Goal: Communication & Community: Share content

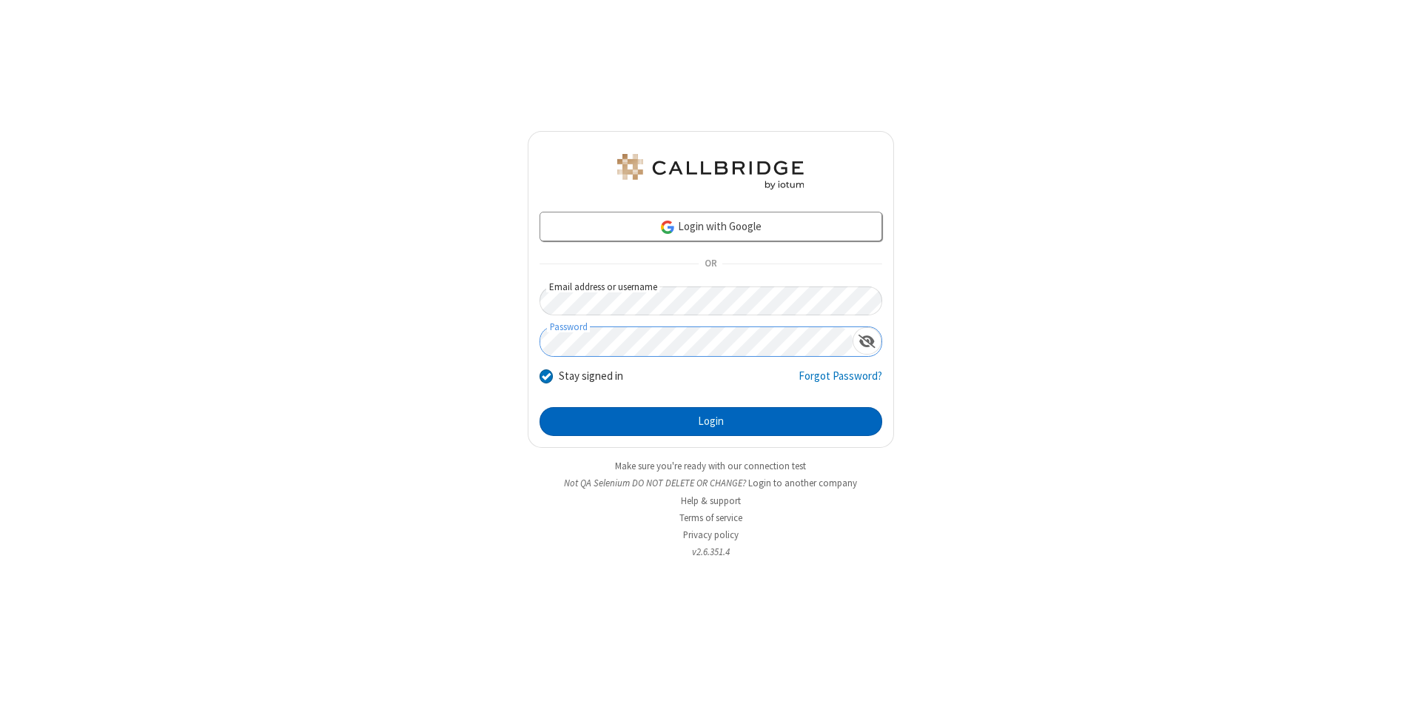
click at [711, 422] on button "Login" at bounding box center [711, 422] width 343 height 30
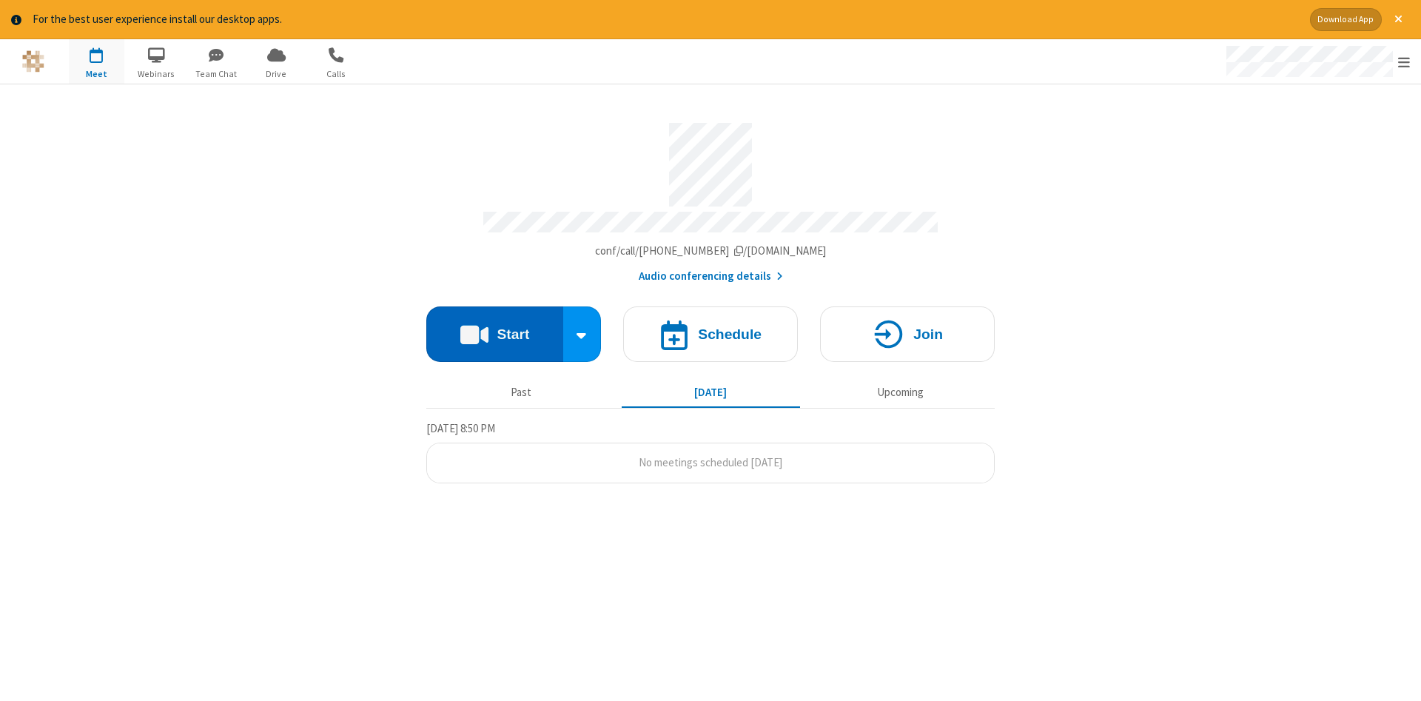
click at [494, 329] on button "Start" at bounding box center [494, 334] width 137 height 56
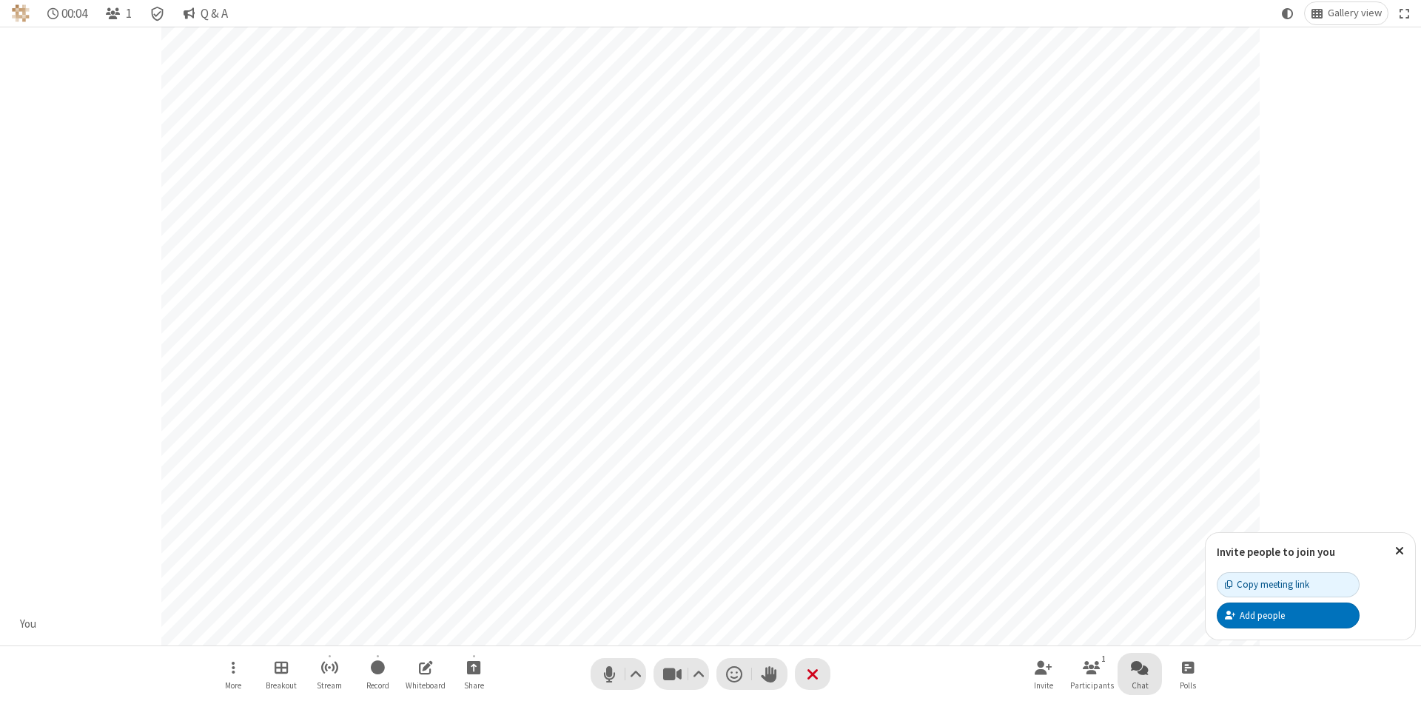
click at [1140, 667] on span "Open chat" at bounding box center [1140, 667] width 18 height 19
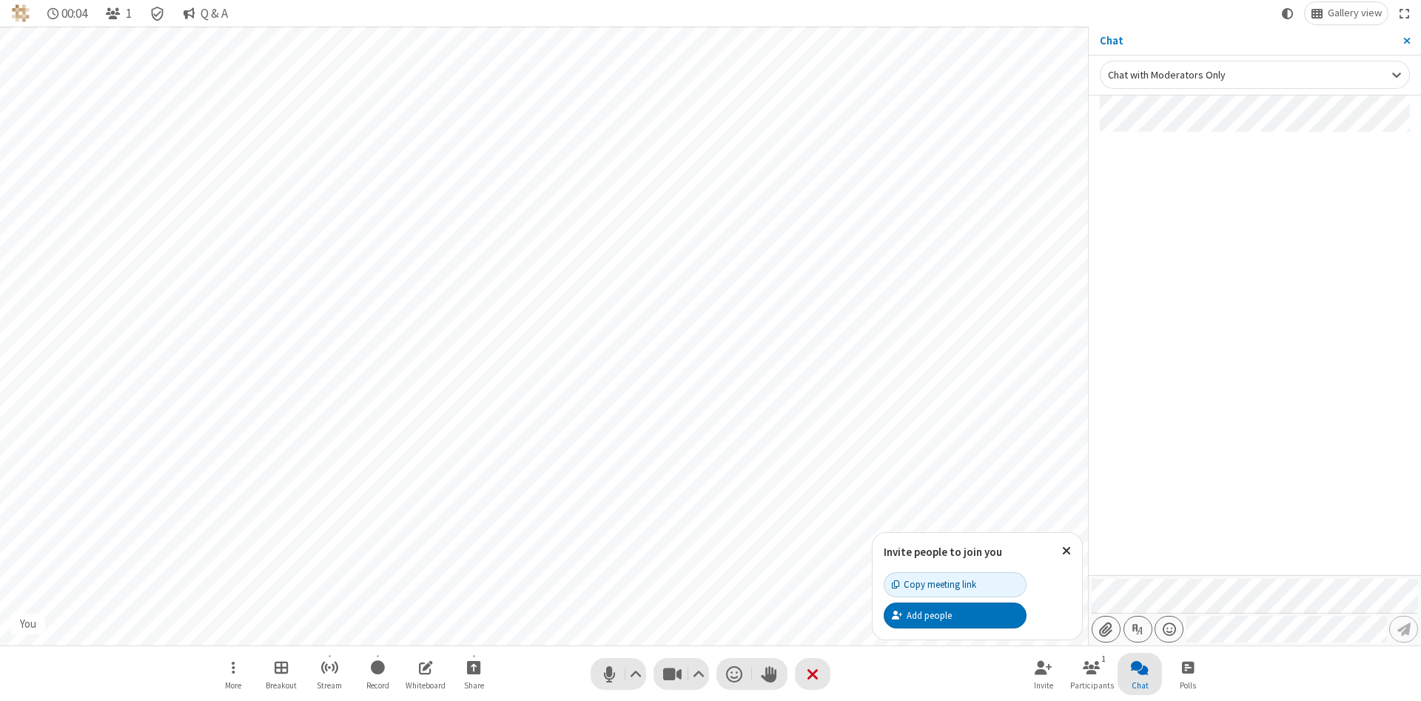
type input "C:\fakepath\doc_test.docx"
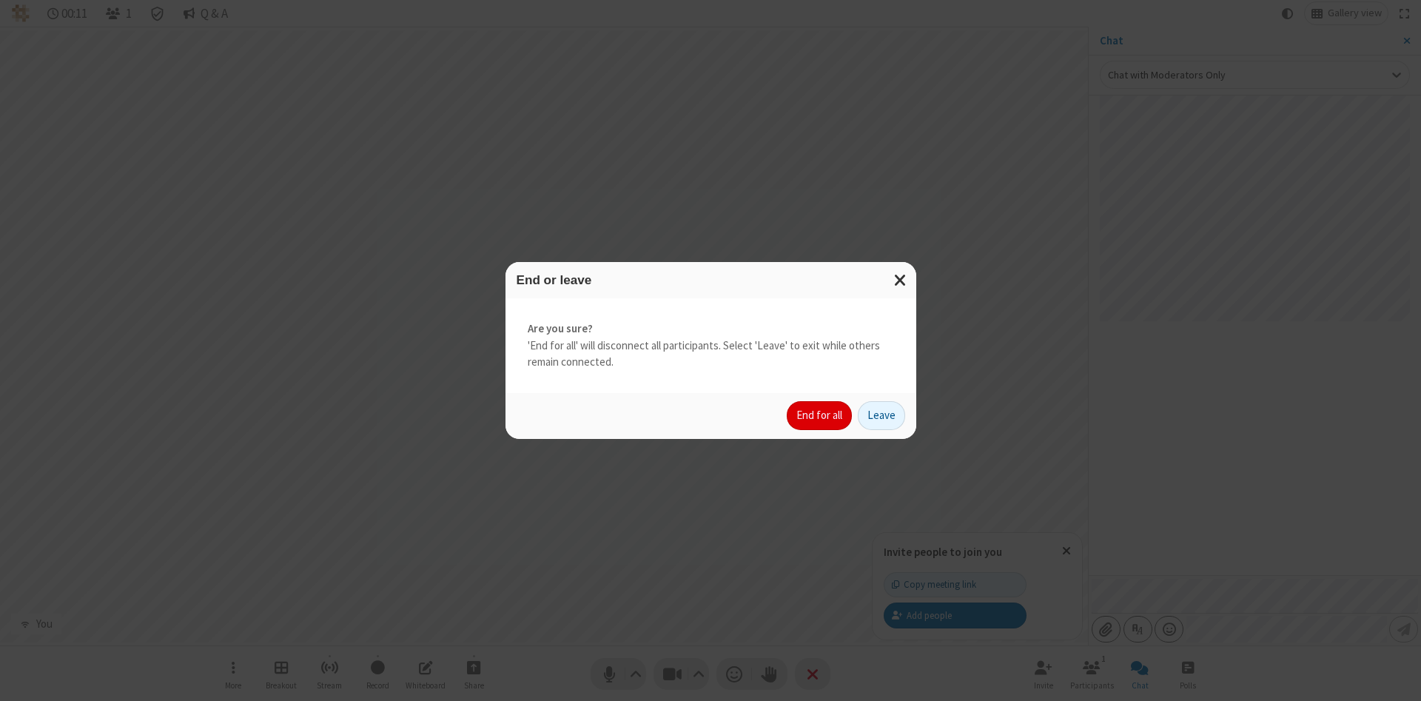
click at [820, 415] on button "End for all" at bounding box center [819, 416] width 65 height 30
